Goal: Find specific page/section: Find specific page/section

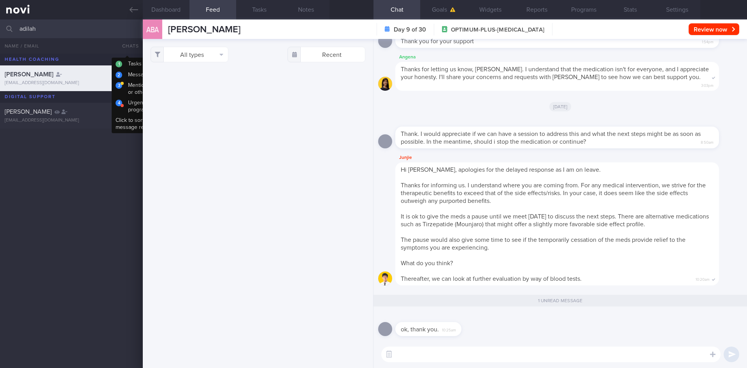
select select "8"
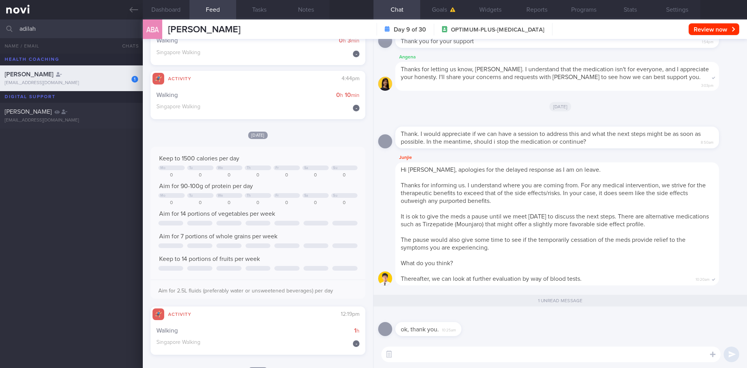
drag, startPoint x: 63, startPoint y: 26, endPoint x: 5, endPoint y: 26, distance: 58.0
click at [5, 26] on div "adilah All active patients Assigned patients All active patients Archived patie…" at bounding box center [373, 28] width 747 height 19
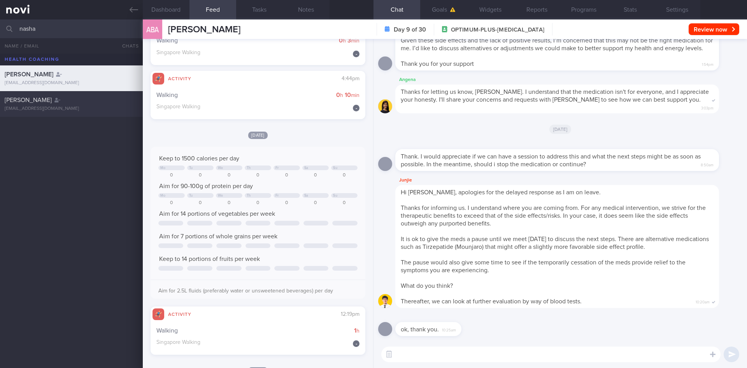
type input "nasha"
click at [107, 101] on div "[PERSON_NAME]" at bounding box center [70, 100] width 131 height 8
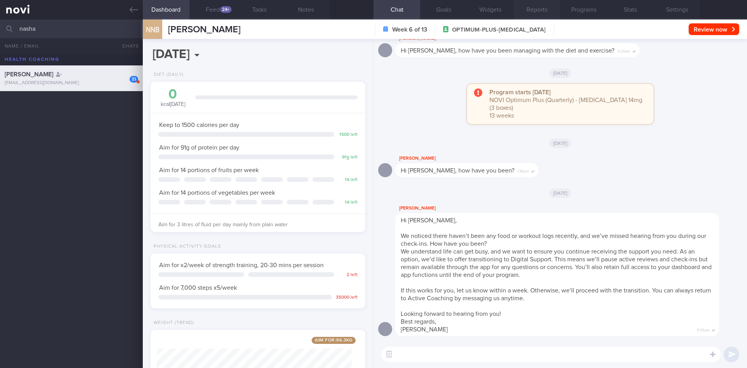
click at [542, 7] on button "Reports" at bounding box center [537, 9] width 47 height 19
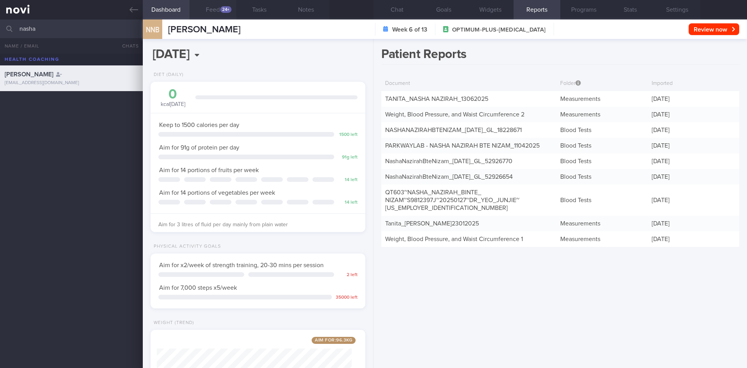
click at [214, 8] on button "Feed 24+" at bounding box center [212, 9] width 47 height 19
